Goal: Information Seeking & Learning: Understand process/instructions

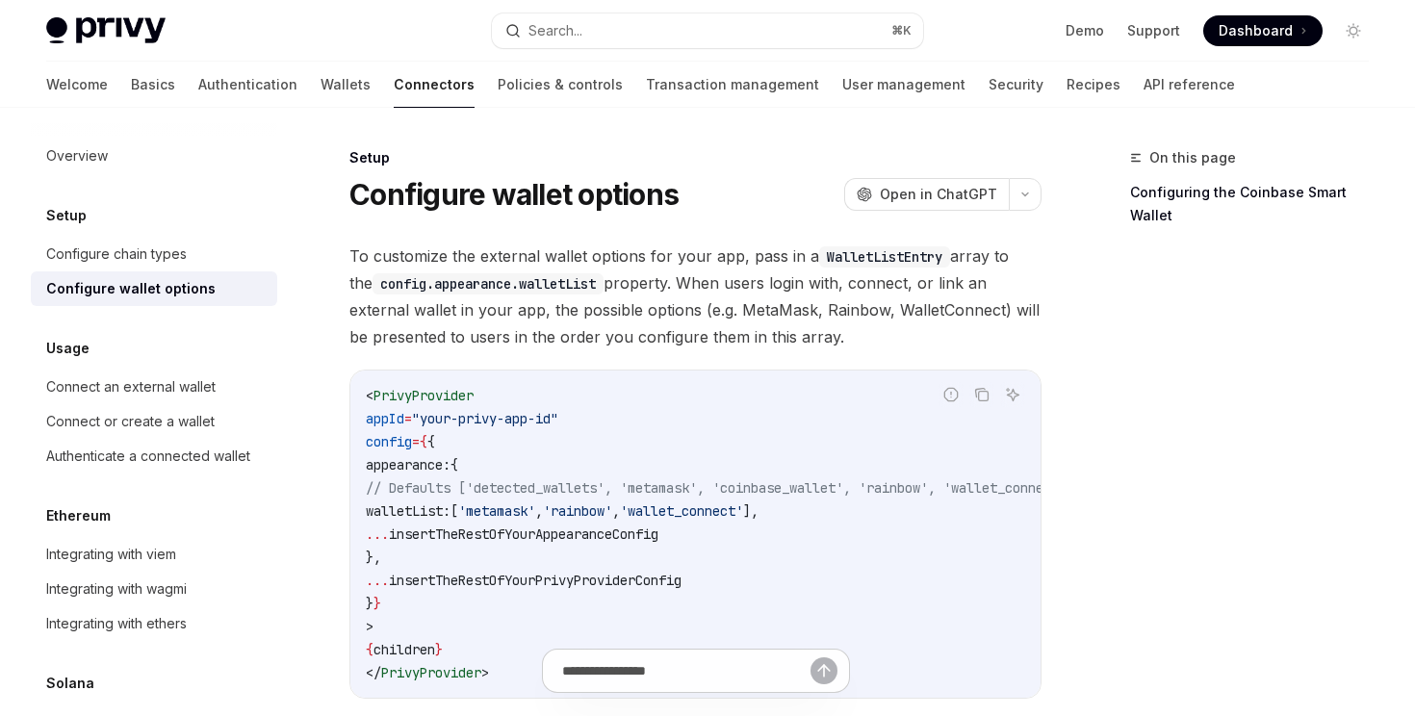
type textarea "*"
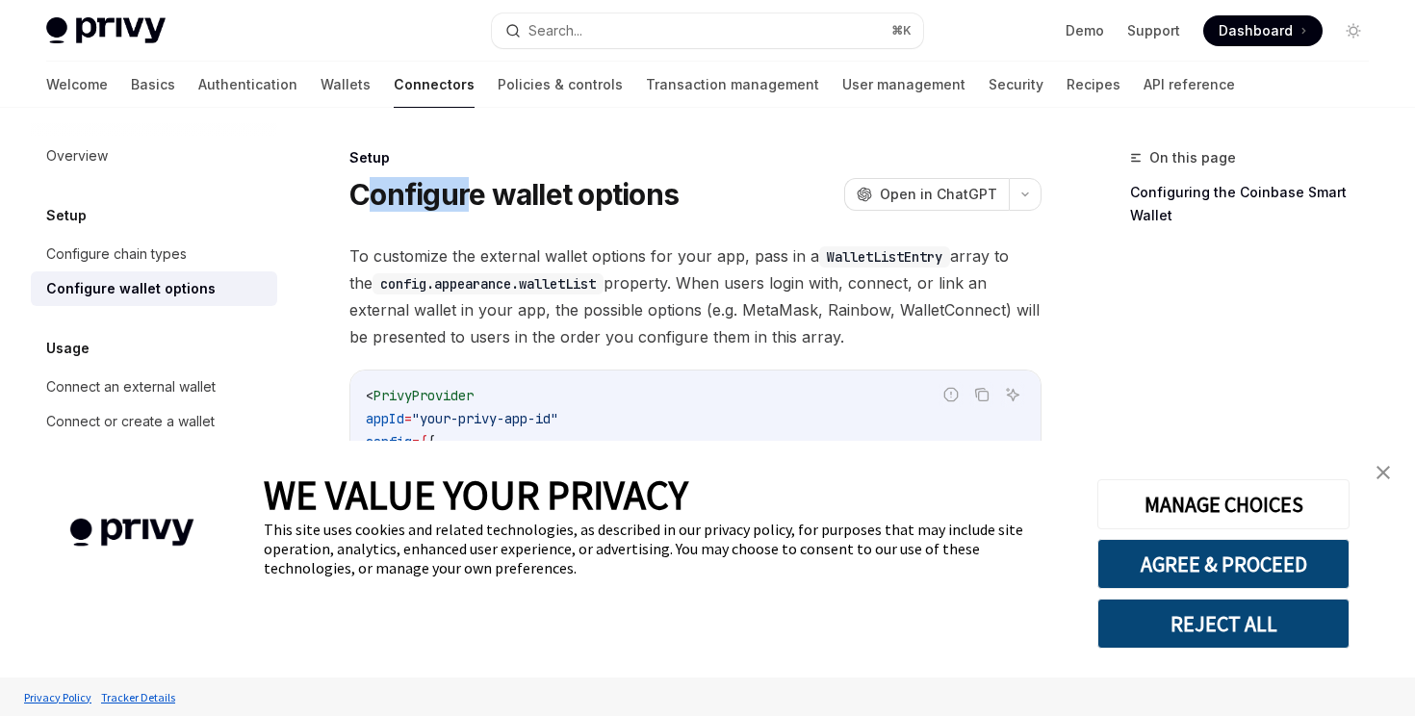
drag, startPoint x: 362, startPoint y: 184, endPoint x: 477, endPoint y: 184, distance: 115.5
click at [476, 184] on h1 "Configure wallet options" at bounding box center [513, 194] width 329 height 35
click at [558, 171] on div "Setup Configure wallet options OpenAI Open in ChatGPT" at bounding box center [695, 180] width 692 height 64
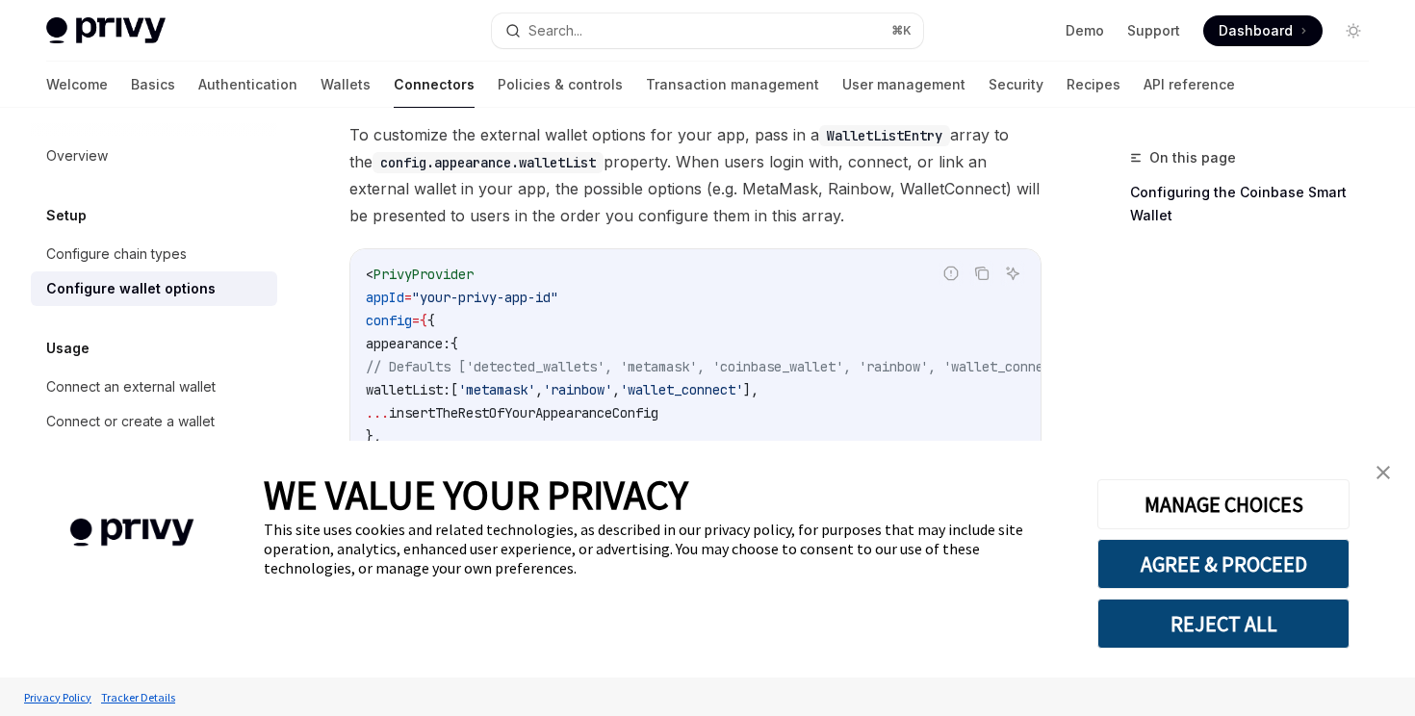
scroll to position [120, 0]
drag, startPoint x: 827, startPoint y: 134, endPoint x: 934, endPoint y: 139, distance: 107.0
click at [934, 139] on code "WalletListEntry" at bounding box center [884, 136] width 131 height 21
click at [861, 149] on span "To customize the external wallet options for your app, pass in a WalletListEntr…" at bounding box center [695, 176] width 692 height 108
drag, startPoint x: 787, startPoint y: 170, endPoint x: 826, endPoint y: 170, distance: 38.5
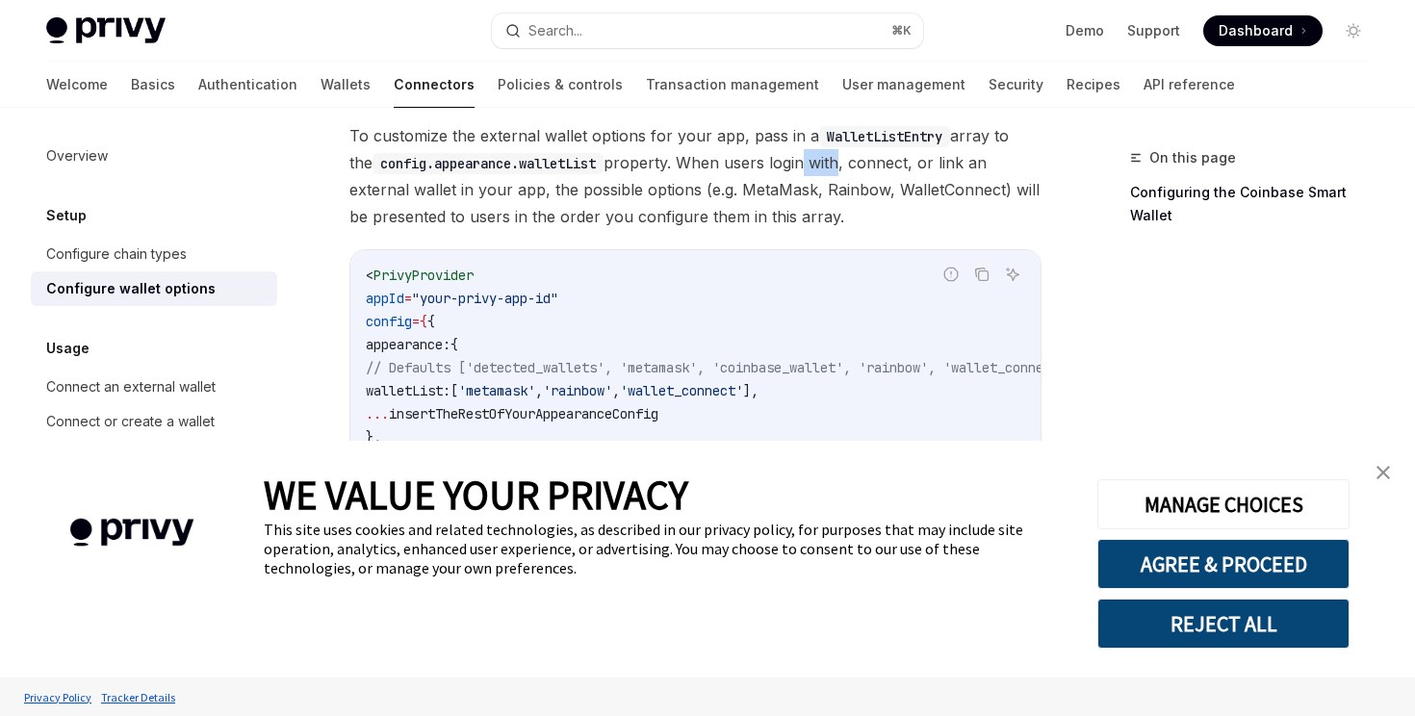
click at [824, 170] on span "To customize the external wallet options for your app, pass in a WalletListEntr…" at bounding box center [695, 176] width 692 height 108
click at [860, 158] on span "To customize the external wallet options for your app, pass in a WalletListEntr…" at bounding box center [695, 176] width 692 height 108
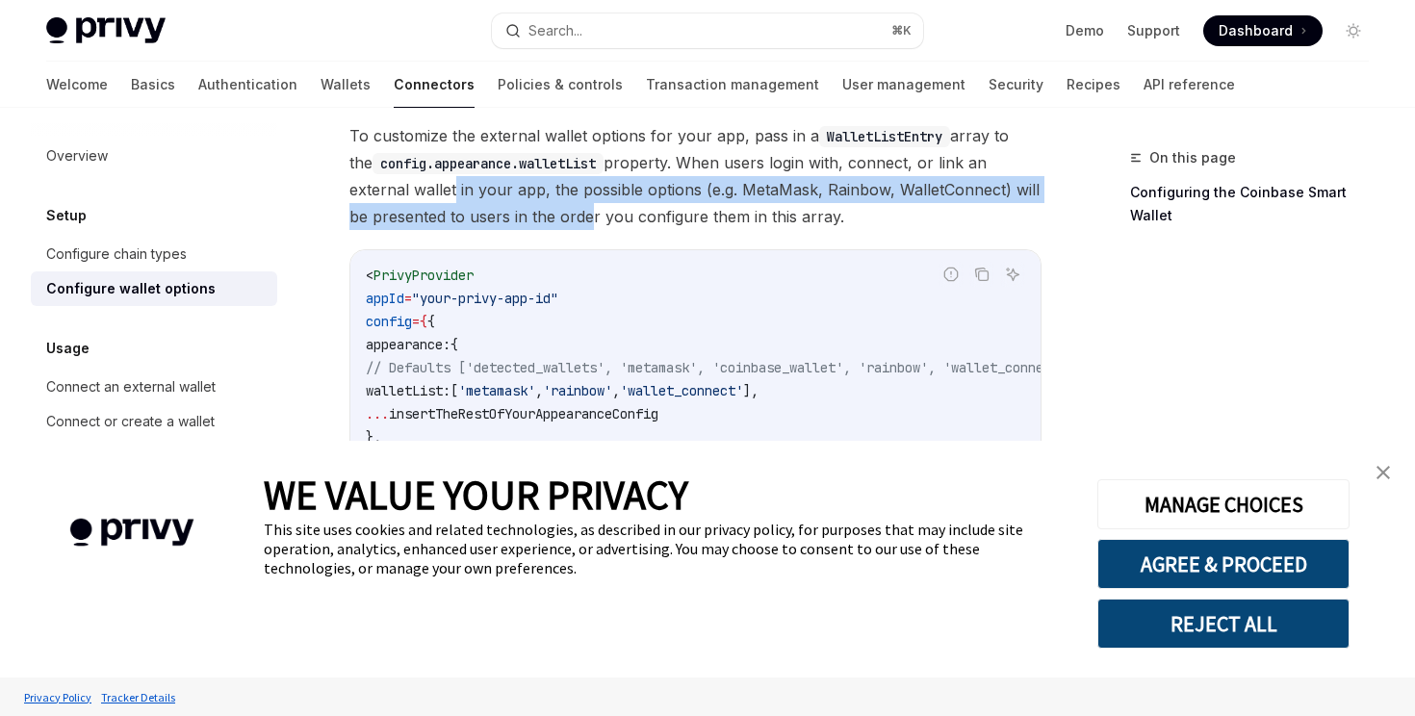
drag, startPoint x: 389, startPoint y: 199, endPoint x: 566, endPoint y: 205, distance: 177.2
click at [566, 205] on span "To customize the external wallet options for your app, pass in a WalletListEntr…" at bounding box center [695, 176] width 692 height 108
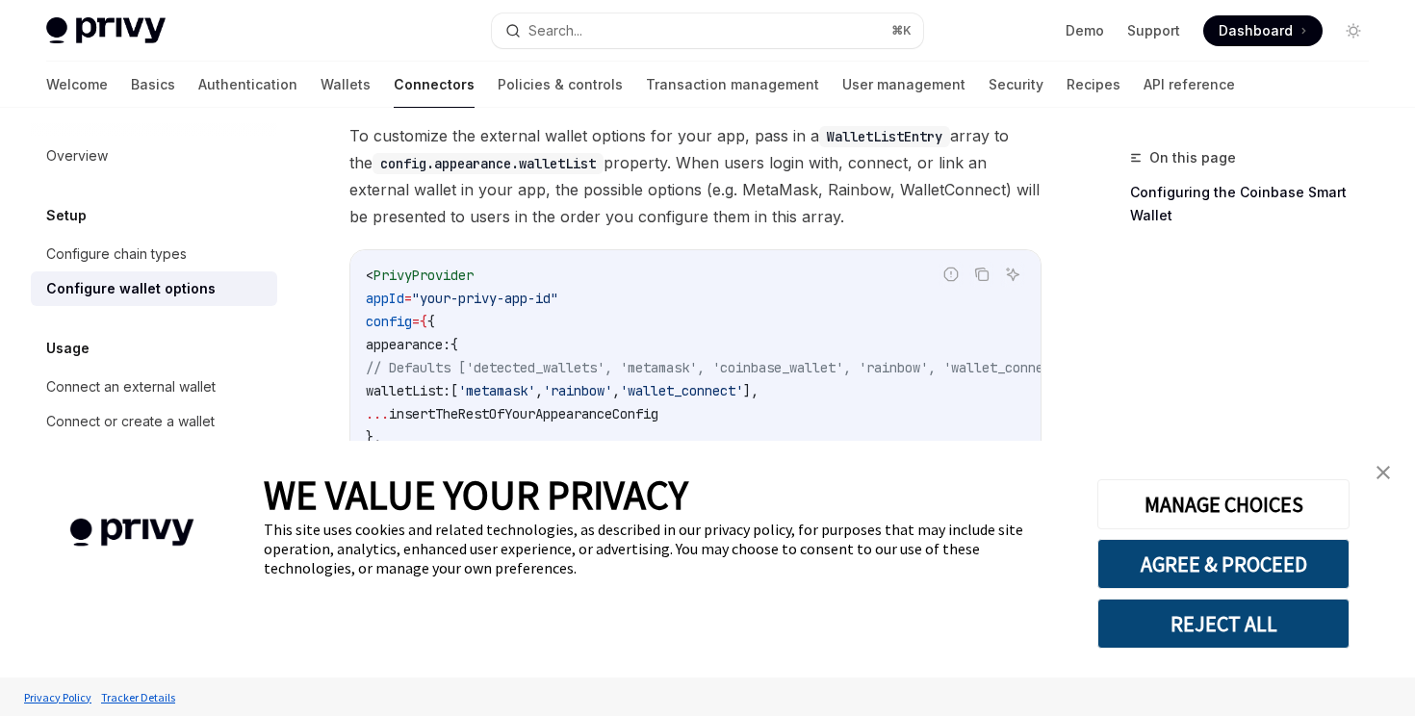
click at [666, 219] on span "To customize the external wallet options for your app, pass in a WalletListEntr…" at bounding box center [695, 176] width 692 height 108
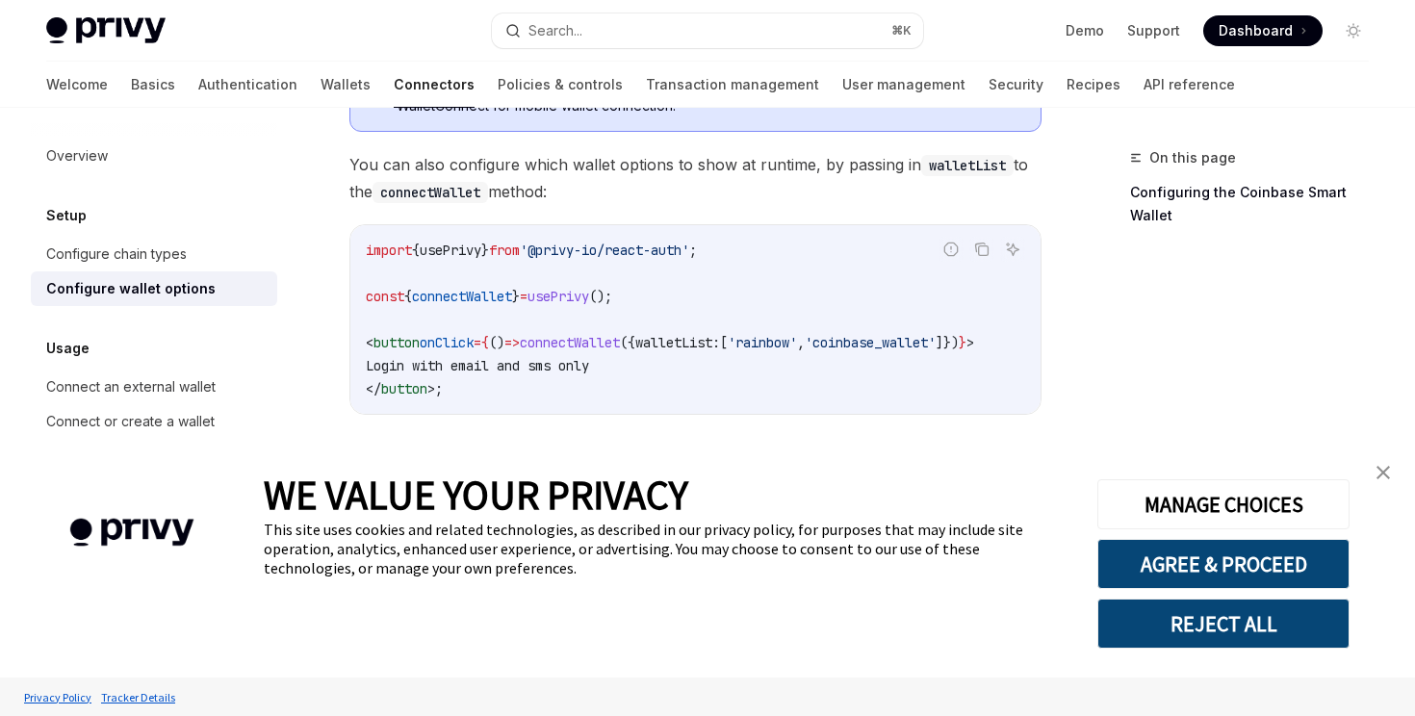
scroll to position [731, 0]
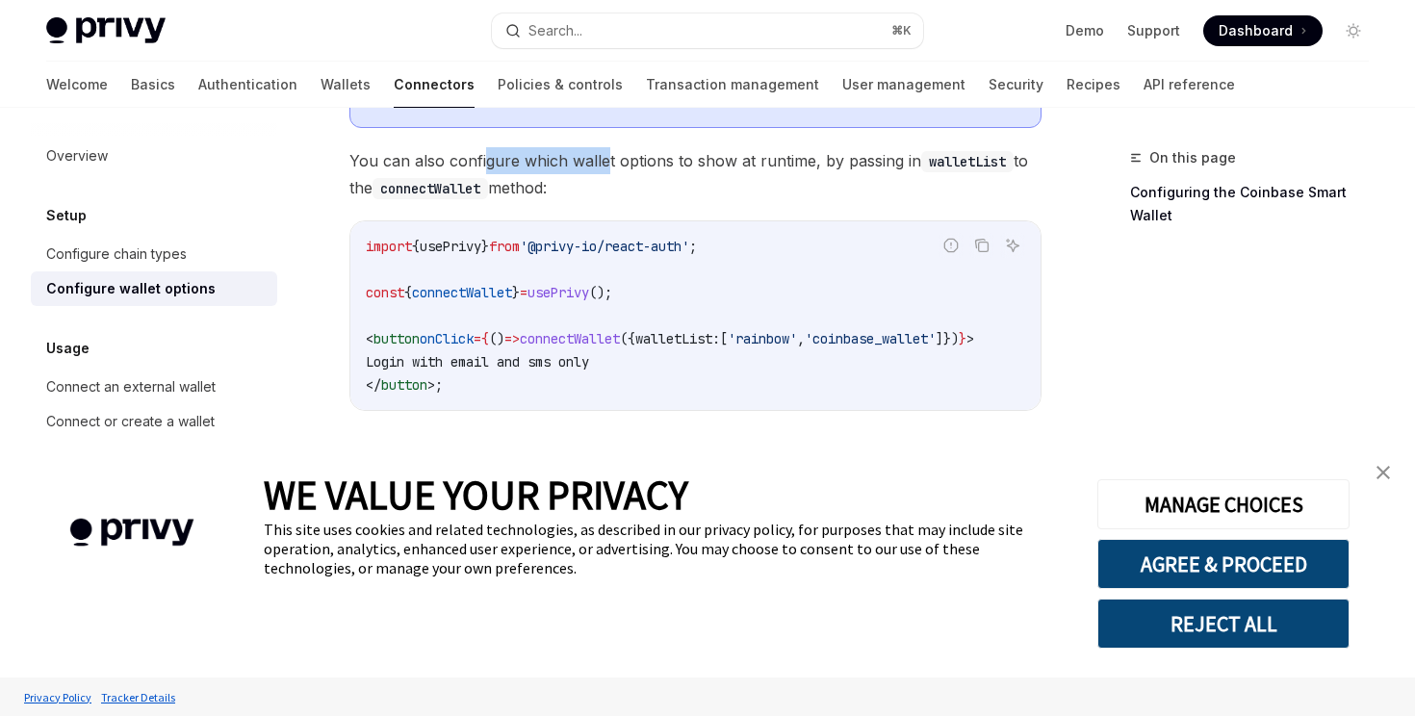
drag, startPoint x: 484, startPoint y: 162, endPoint x: 620, endPoint y: 159, distance: 135.8
click at [620, 159] on span "You can also configure which wallet options to show at runtime, by passing in w…" at bounding box center [695, 174] width 692 height 54
drag, startPoint x: 837, startPoint y: 163, endPoint x: 872, endPoint y: 163, distance: 35.6
click at [871, 163] on span "You can also configure which wallet options to show at runtime, by passing in w…" at bounding box center [695, 174] width 692 height 54
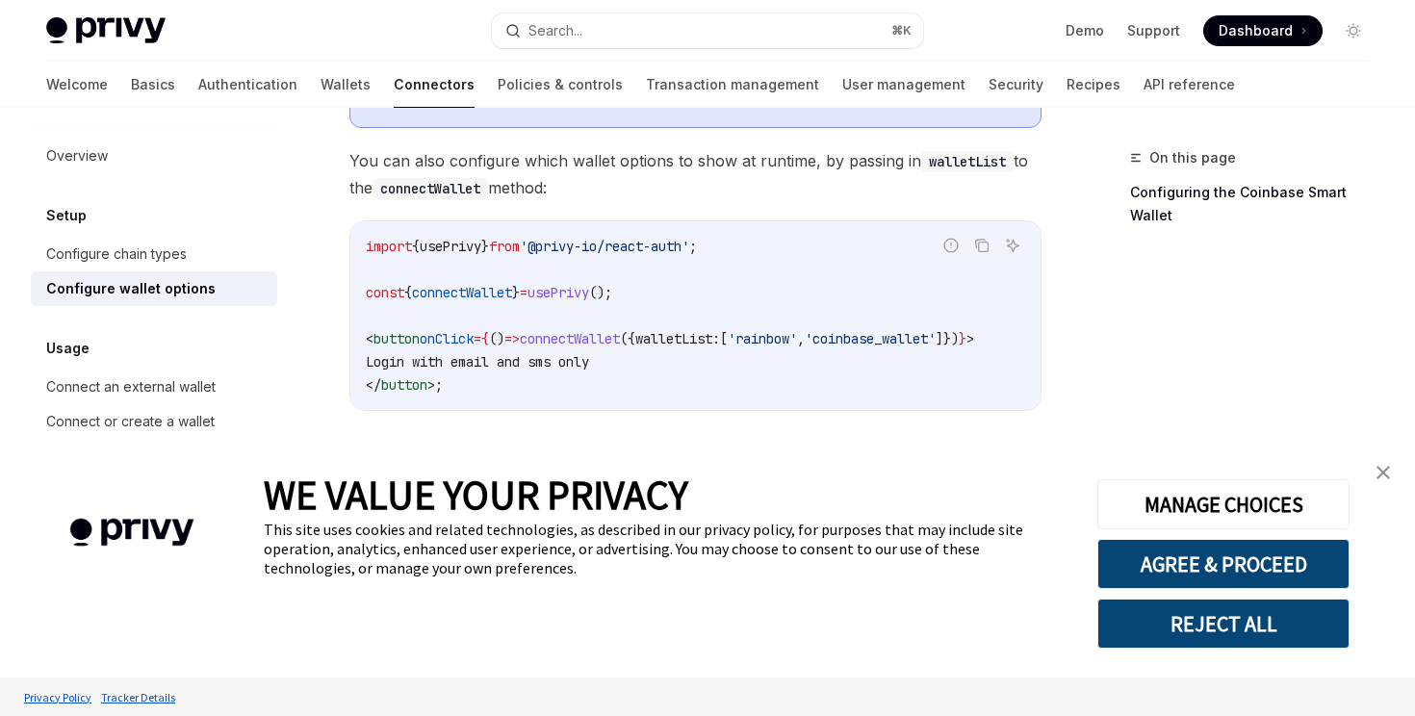
click at [965, 163] on code "walletList" at bounding box center [967, 161] width 92 height 21
drag, startPoint x: 403, startPoint y: 194, endPoint x: 466, endPoint y: 193, distance: 62.6
click at [466, 193] on code "connectWallet" at bounding box center [431, 188] width 116 height 21
drag, startPoint x: 429, startPoint y: 297, endPoint x: 506, endPoint y: 294, distance: 77.1
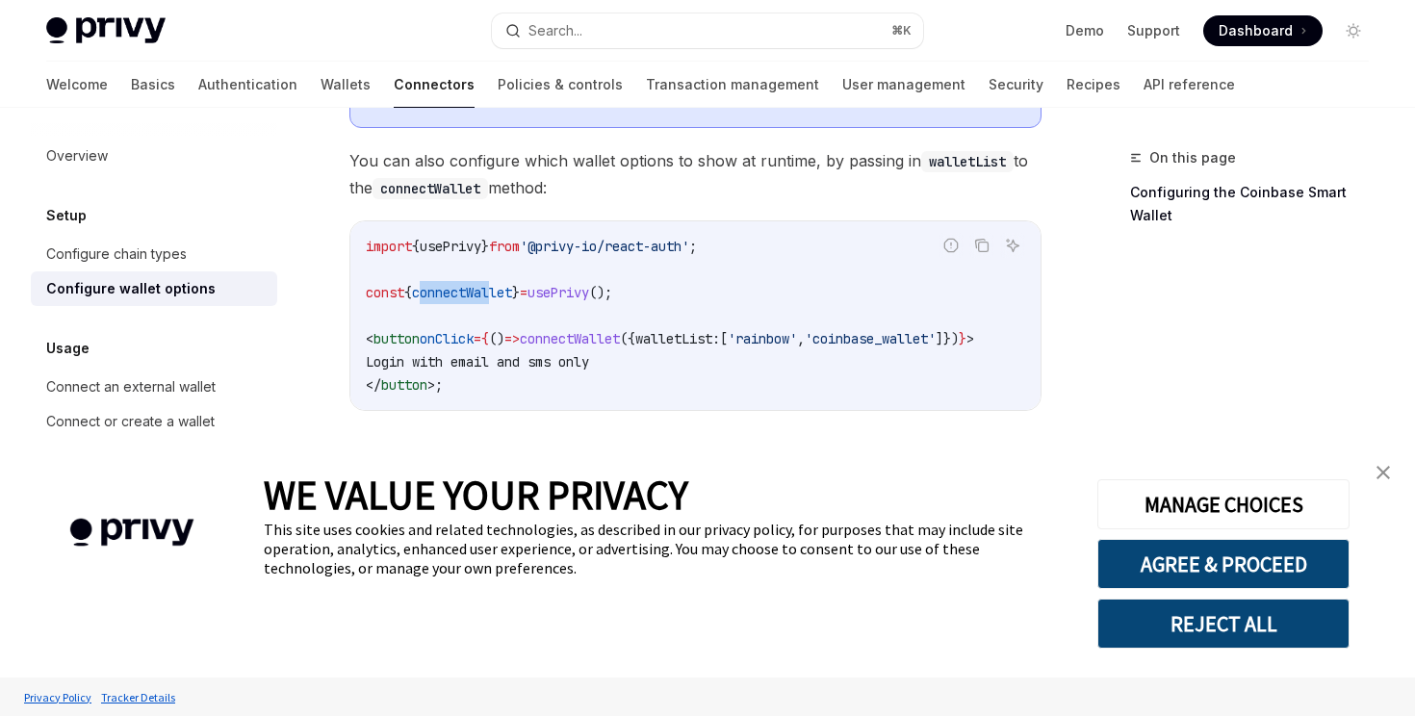
click at [506, 294] on span "connectWallet" at bounding box center [462, 292] width 100 height 17
click at [528, 294] on span "=" at bounding box center [524, 292] width 8 height 17
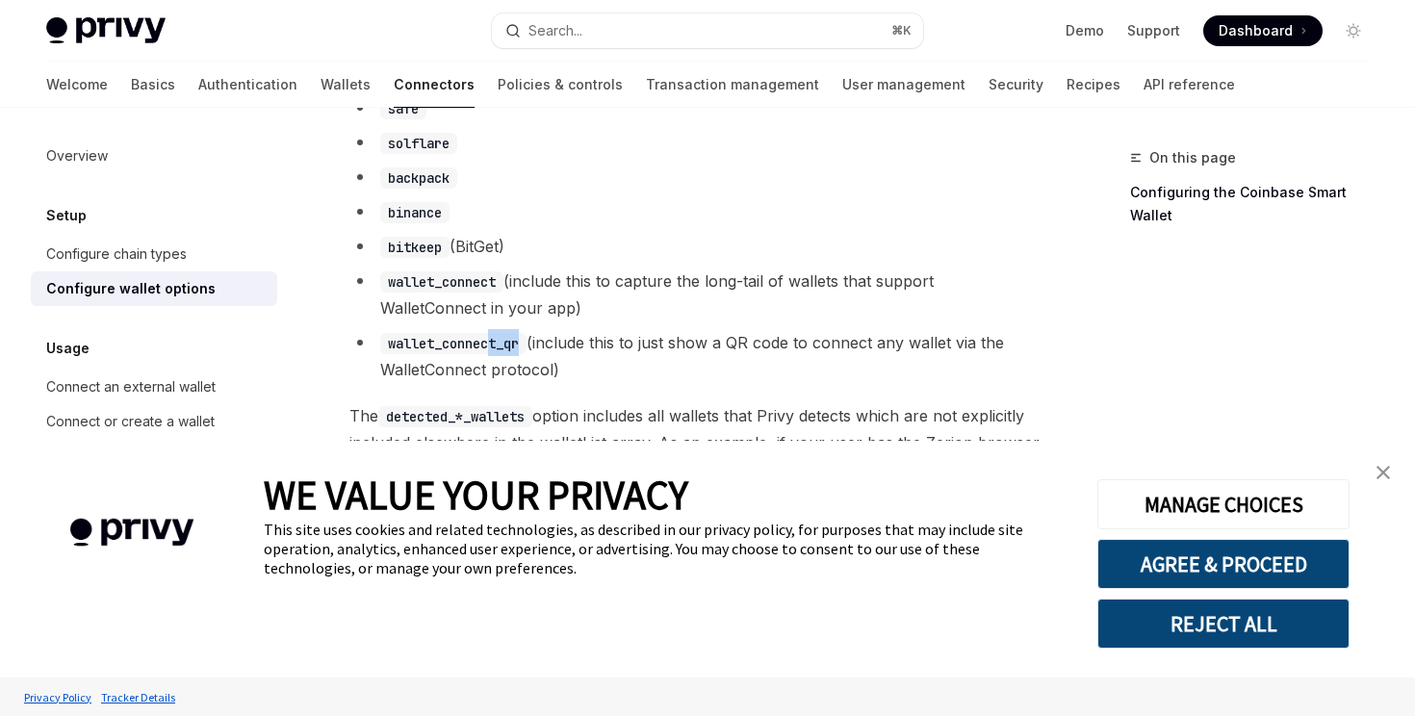
drag, startPoint x: 528, startPoint y: 358, endPoint x: 491, endPoint y: 358, distance: 37.5
click at [491, 354] on code "wallet_connect_qr" at bounding box center [453, 343] width 146 height 21
drag, startPoint x: 491, startPoint y: 358, endPoint x: 515, endPoint y: 357, distance: 24.1
click at [515, 354] on code "wallet_connect_qr" at bounding box center [453, 343] width 146 height 21
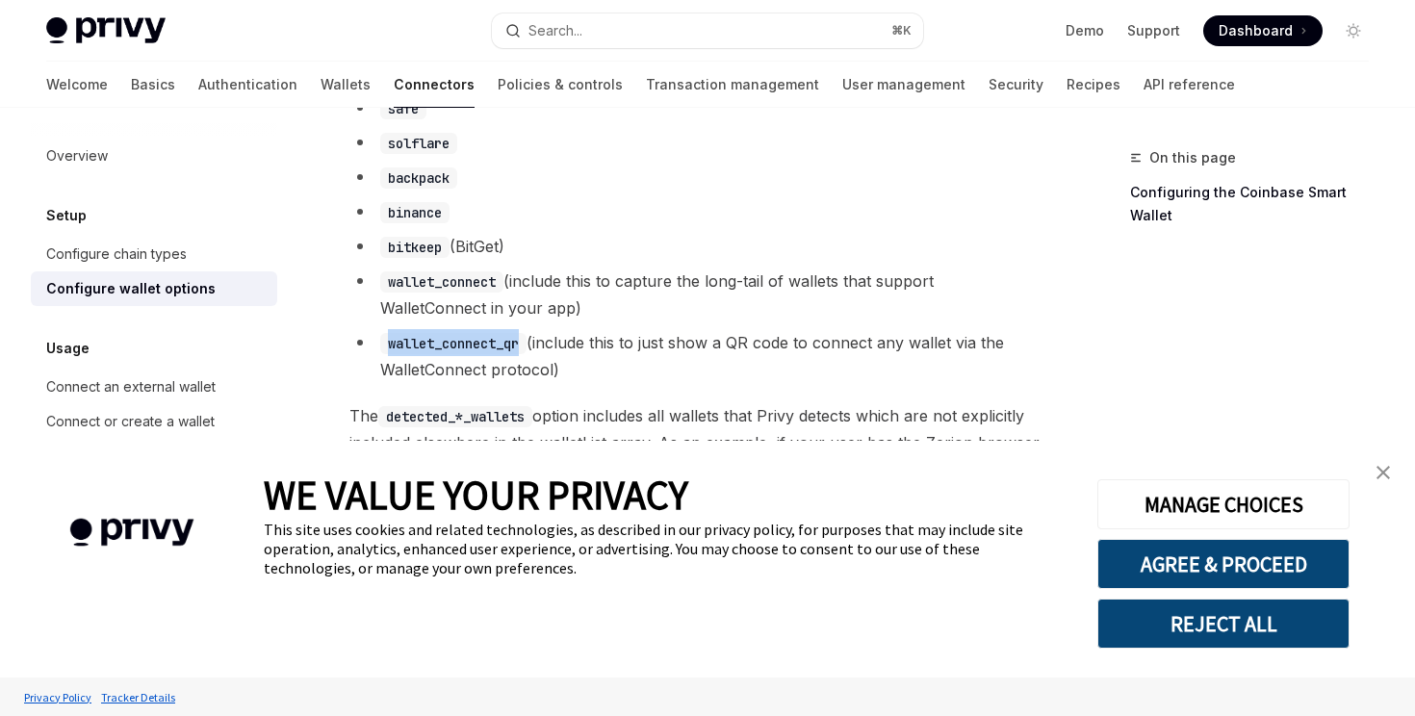
click at [515, 354] on code "wallet_connect_qr" at bounding box center [453, 343] width 146 height 21
drag, startPoint x: 386, startPoint y: 350, endPoint x: 462, endPoint y: 351, distance: 76.1
click at [462, 351] on code "wallet_connect_qr" at bounding box center [453, 343] width 146 height 21
click at [502, 354] on code "wallet_connect_qr" at bounding box center [453, 343] width 146 height 21
click at [395, 354] on code "wallet_connect_qr" at bounding box center [453, 343] width 146 height 21
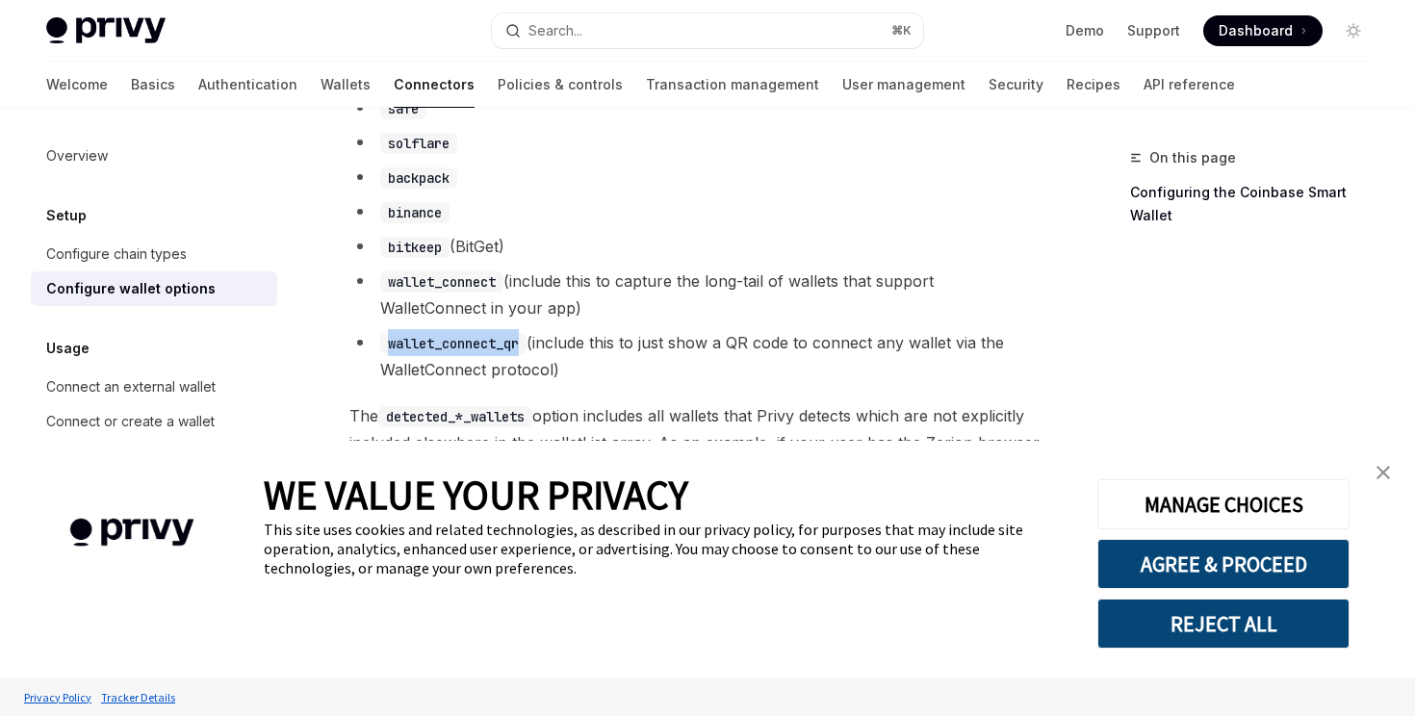
drag, startPoint x: 391, startPoint y: 356, endPoint x: 526, endPoint y: 352, distance: 134.8
click at [526, 352] on code "wallet_connect_qr" at bounding box center [453, 343] width 146 height 21
copy code "wallet_connect_qr"
